Goal: Transaction & Acquisition: Purchase product/service

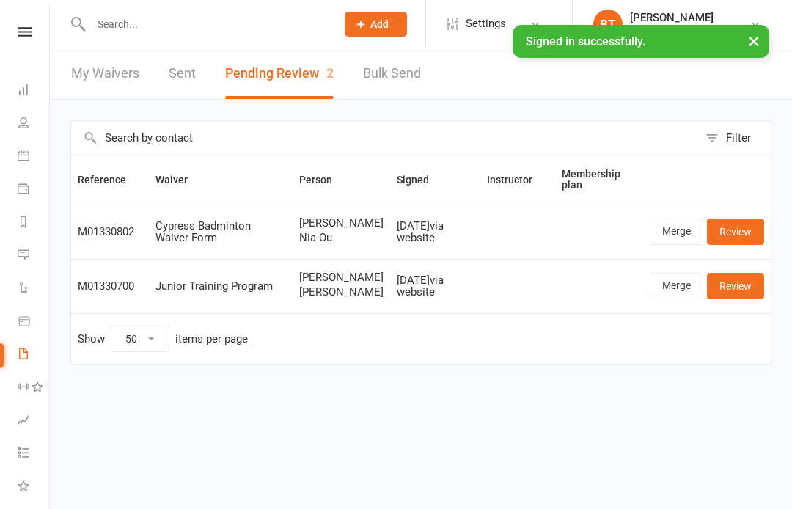
select select "50"
click at [28, 30] on icon at bounding box center [25, 32] width 14 height 10
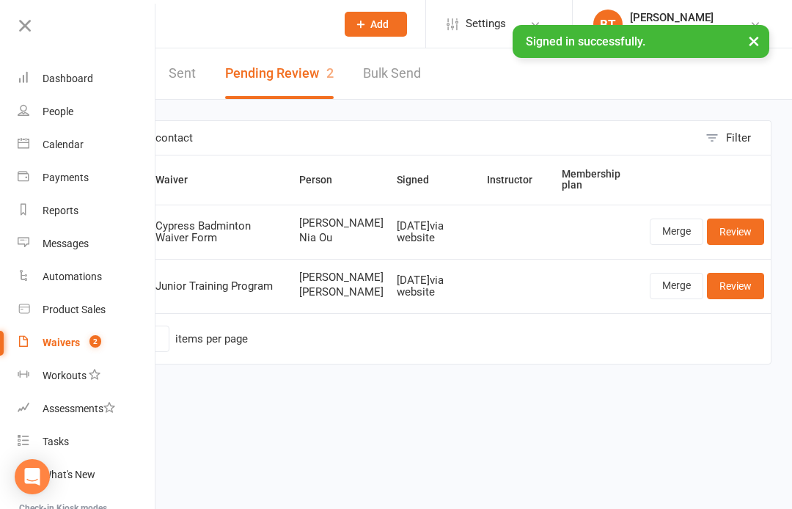
click at [104, 308] on div "Product Sales" at bounding box center [74, 310] width 63 height 12
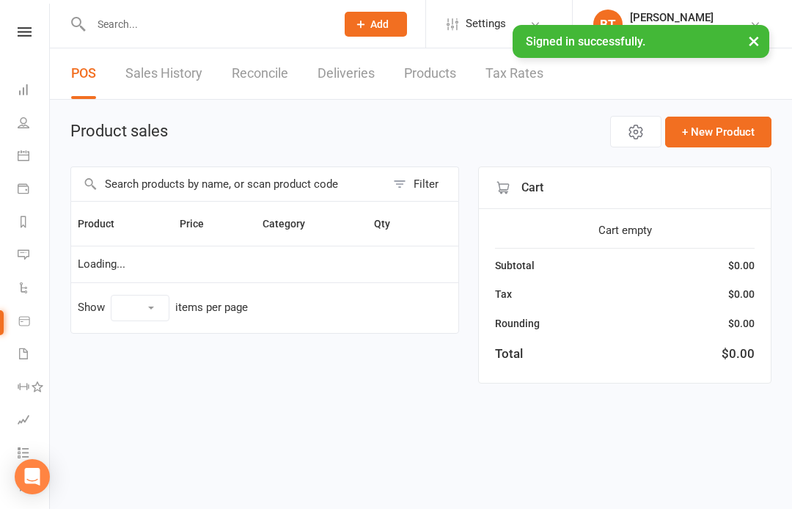
select select "100"
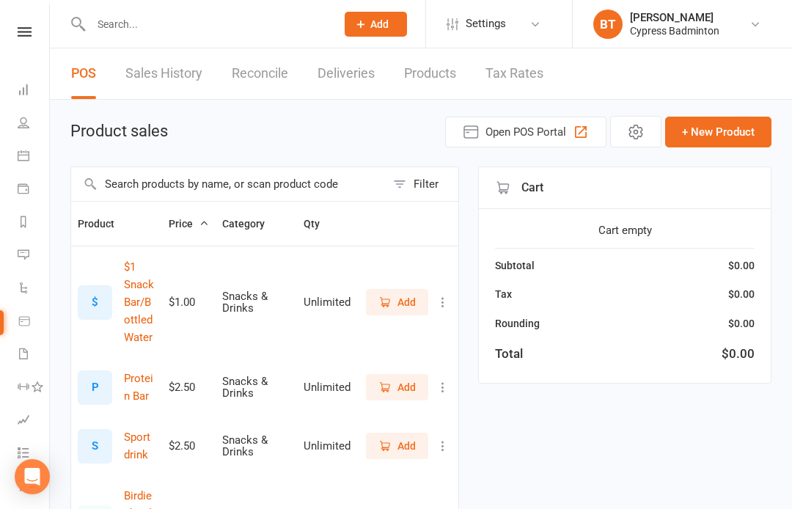
click at [155, 184] on input "text" at bounding box center [228, 184] width 315 height 34
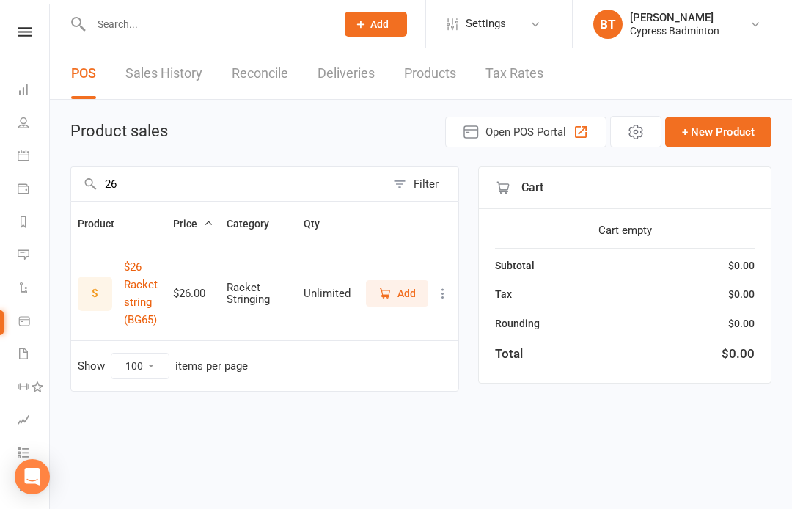
type input "26"
click at [397, 293] on span "Add" at bounding box center [406, 293] width 18 height 16
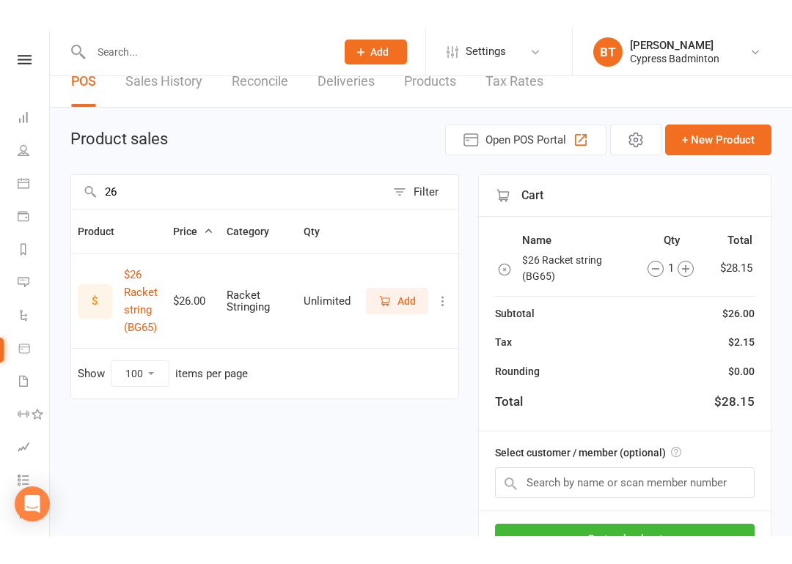
scroll to position [76, 0]
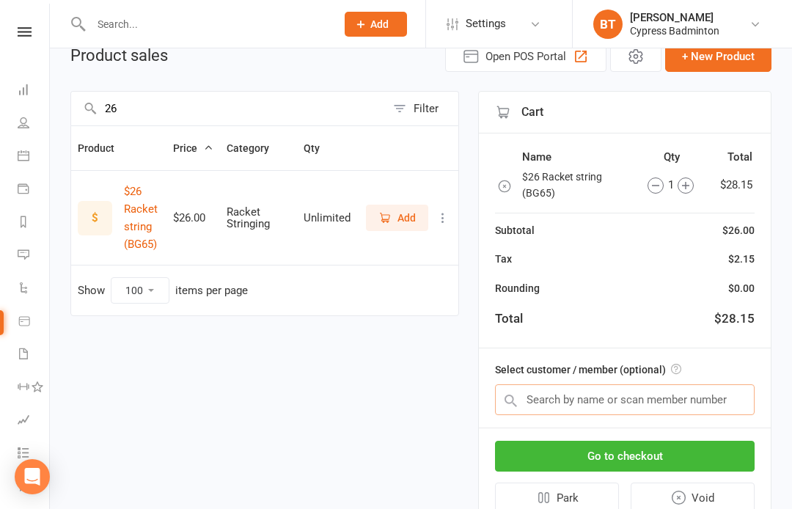
click at [560, 404] on input "text" at bounding box center [625, 399] width 260 height 31
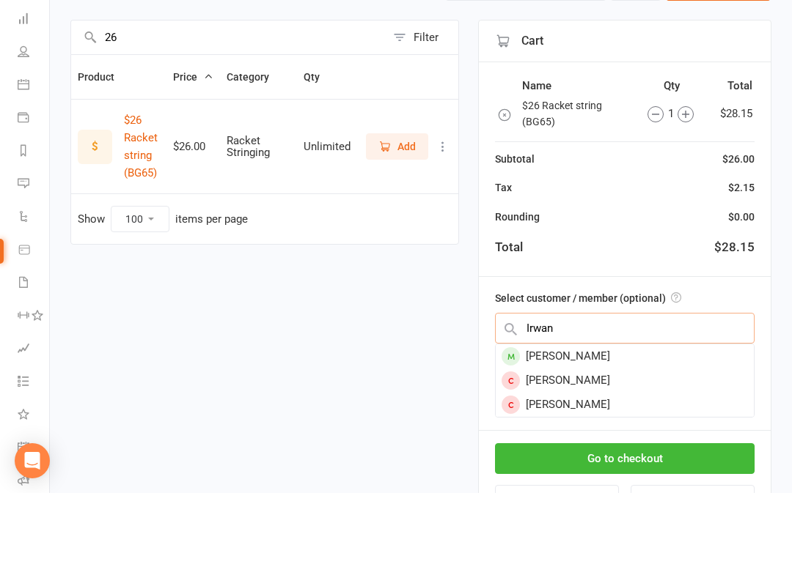
type input "Irwan"
click at [578, 416] on div "[PERSON_NAME]" at bounding box center [625, 428] width 258 height 24
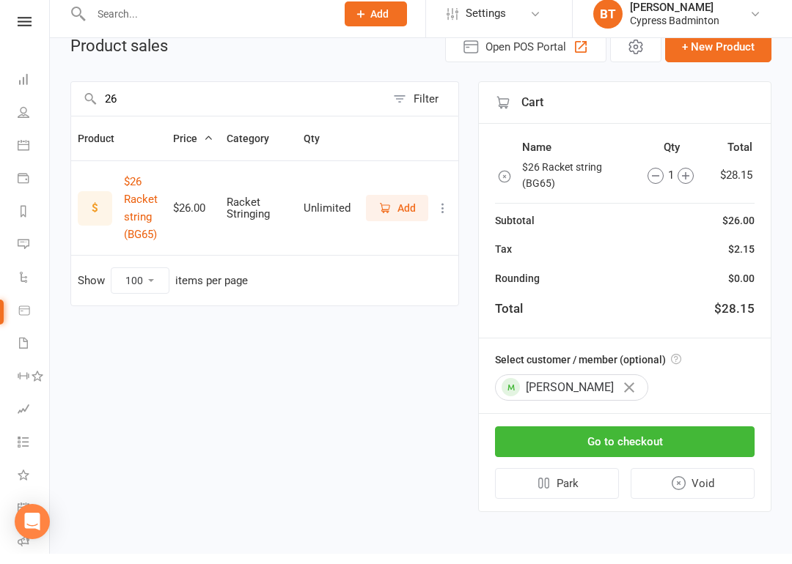
scroll to position [86, 0]
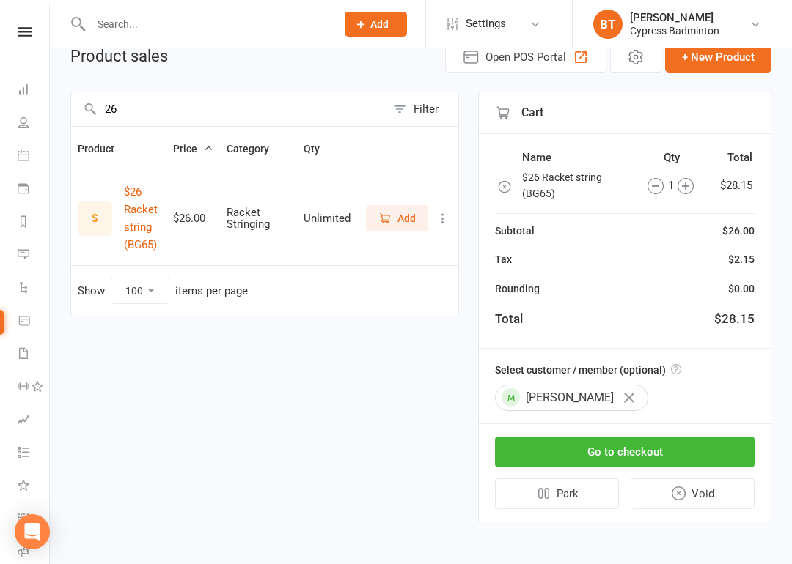
click at [644, 437] on button "Go to checkout" at bounding box center [625, 452] width 260 height 31
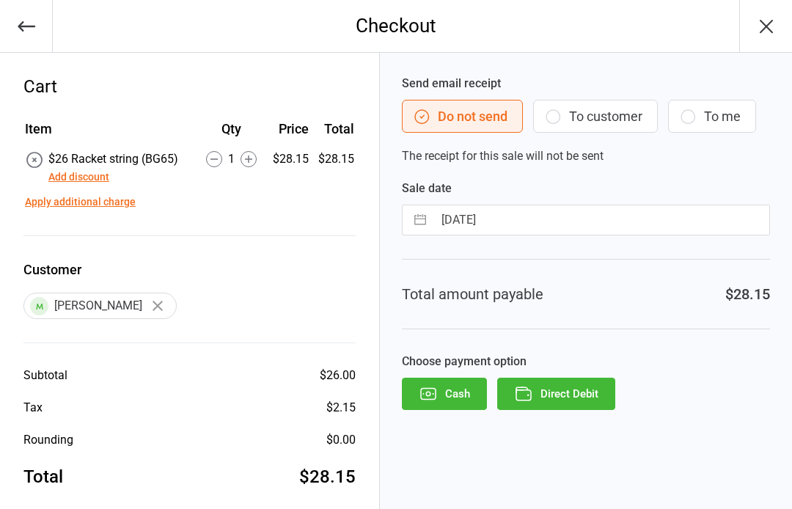
click at [577, 386] on button "Direct Debit" at bounding box center [556, 394] width 118 height 32
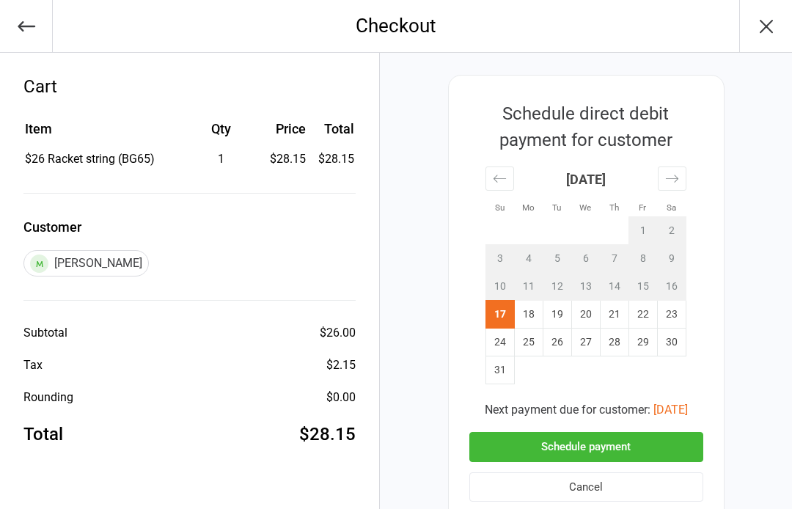
click at [621, 438] on button "Schedule payment" at bounding box center [586, 447] width 234 height 30
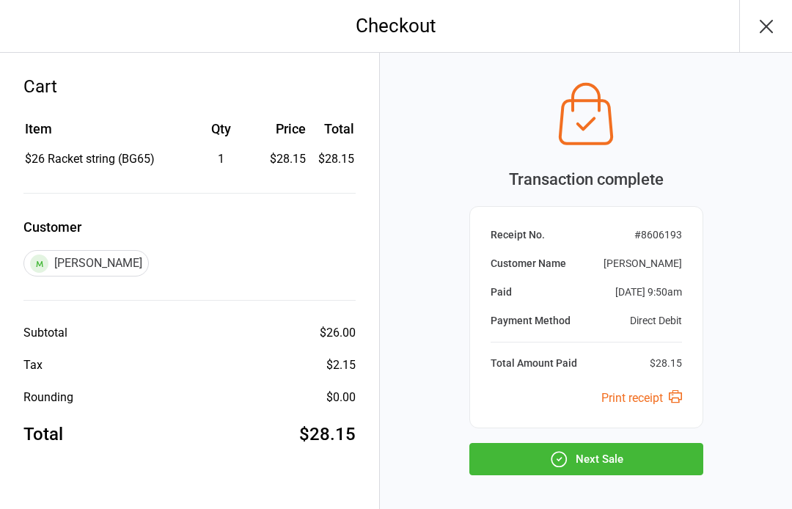
click at [628, 454] on button "Next Sale" at bounding box center [586, 459] width 234 height 32
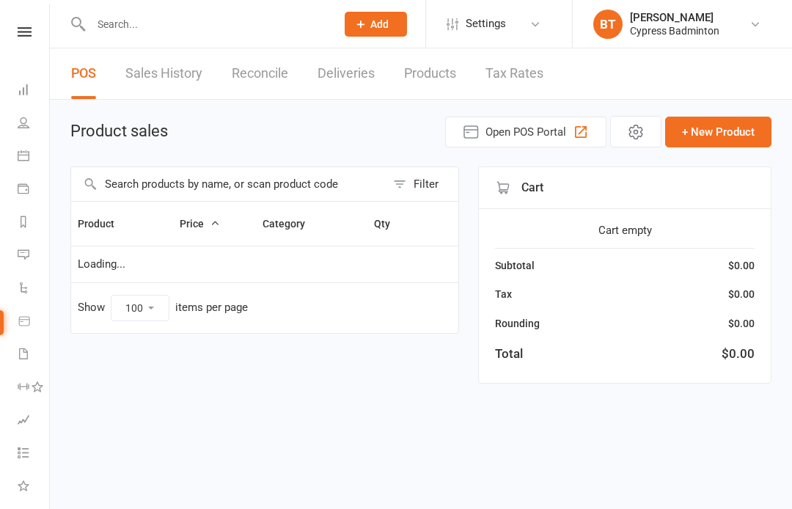
select select "100"
